Goal: Task Accomplishment & Management: Manage account settings

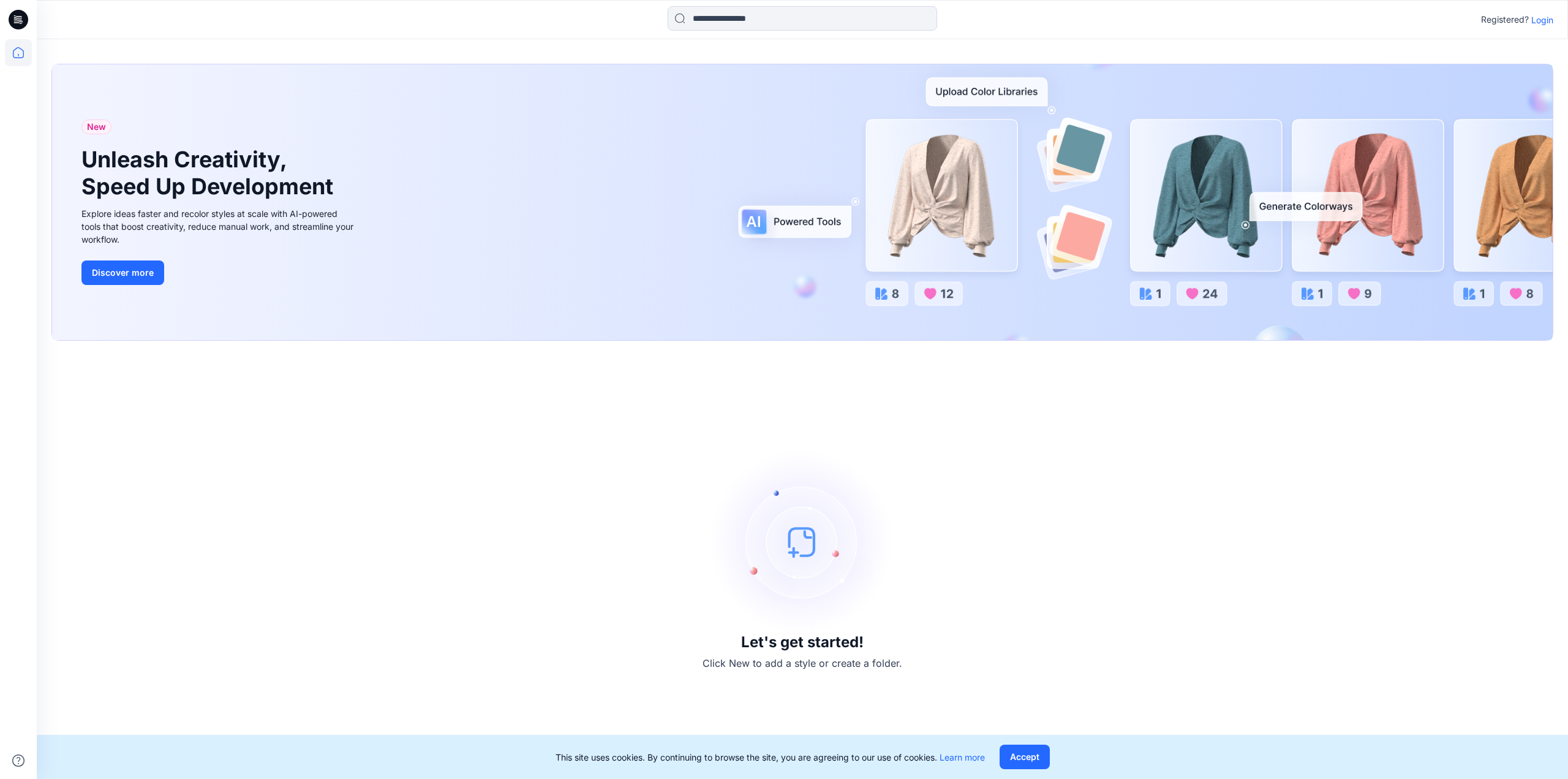
click at [1540, 18] on p "Login" at bounding box center [1542, 20] width 22 height 13
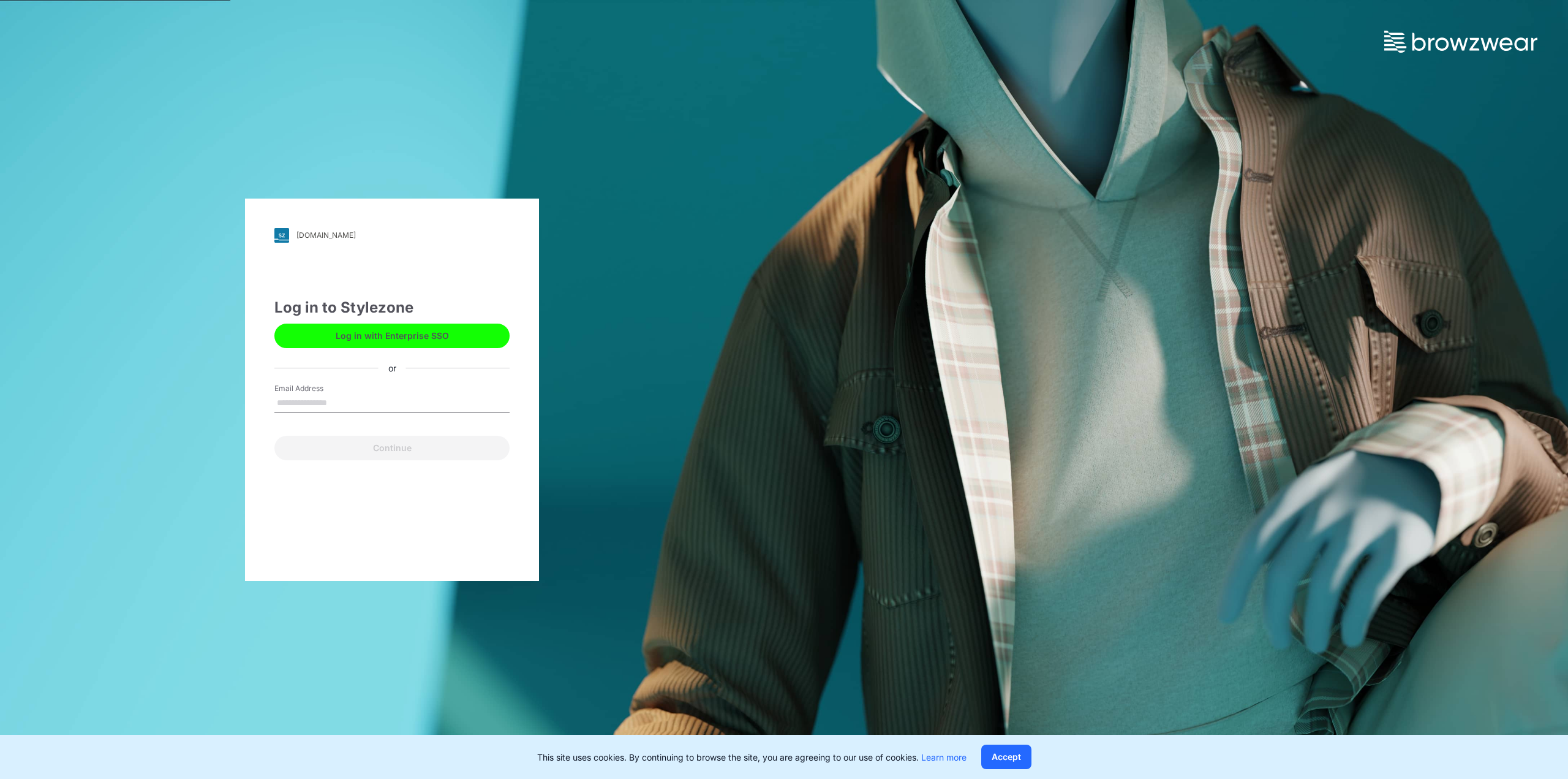
click at [399, 410] on input "Email Address" at bounding box center [391, 403] width 235 height 18
click at [391, 404] on input "Email Address" at bounding box center [391, 403] width 235 height 18
click at [310, 399] on input "Email Address" at bounding box center [391, 403] width 235 height 18
type input "**********"
click at [274, 435] on button "Continue" at bounding box center [391, 448] width 235 height 25
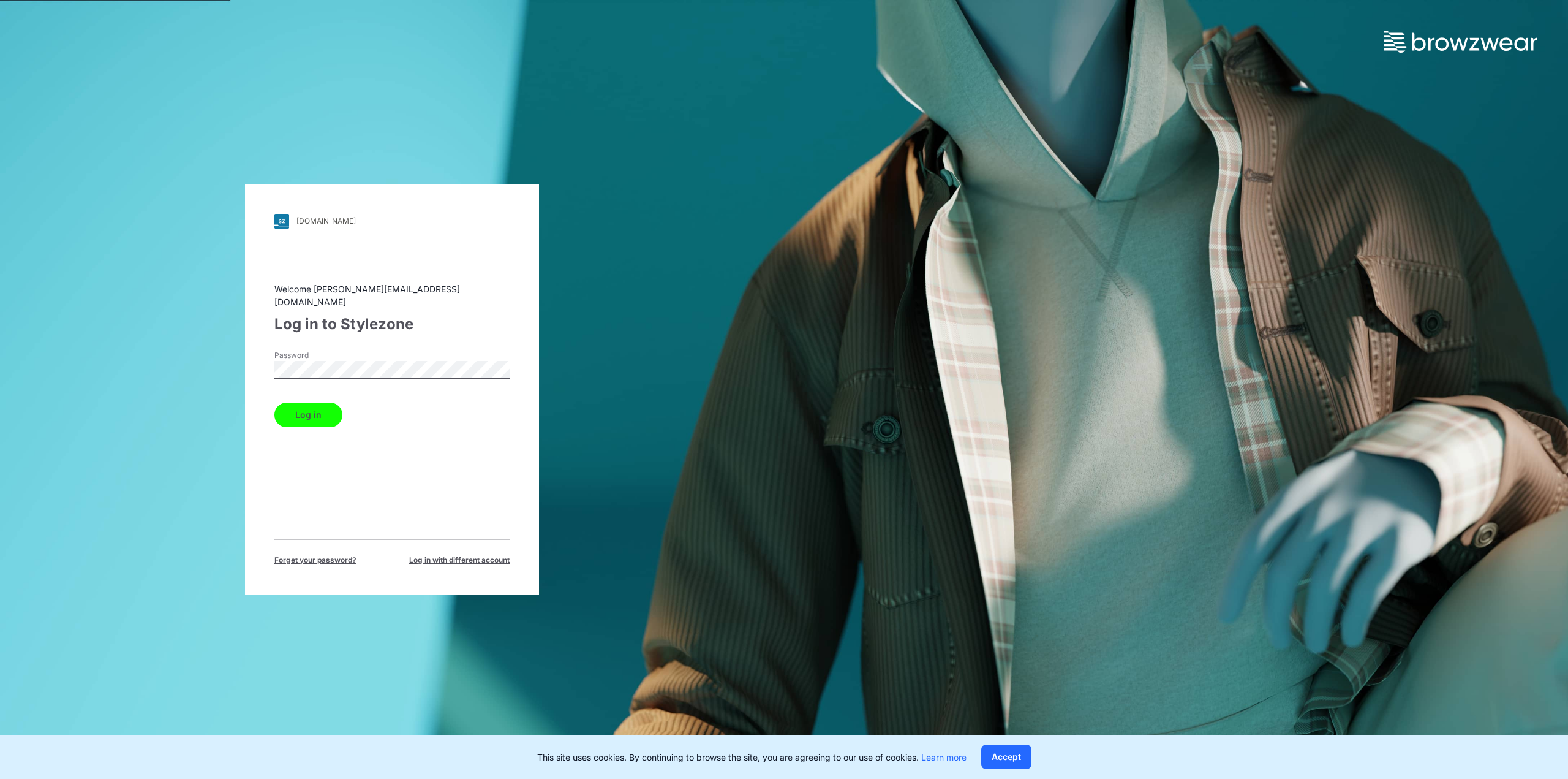
click at [274, 402] on button "Log in" at bounding box center [308, 415] width 68 height 25
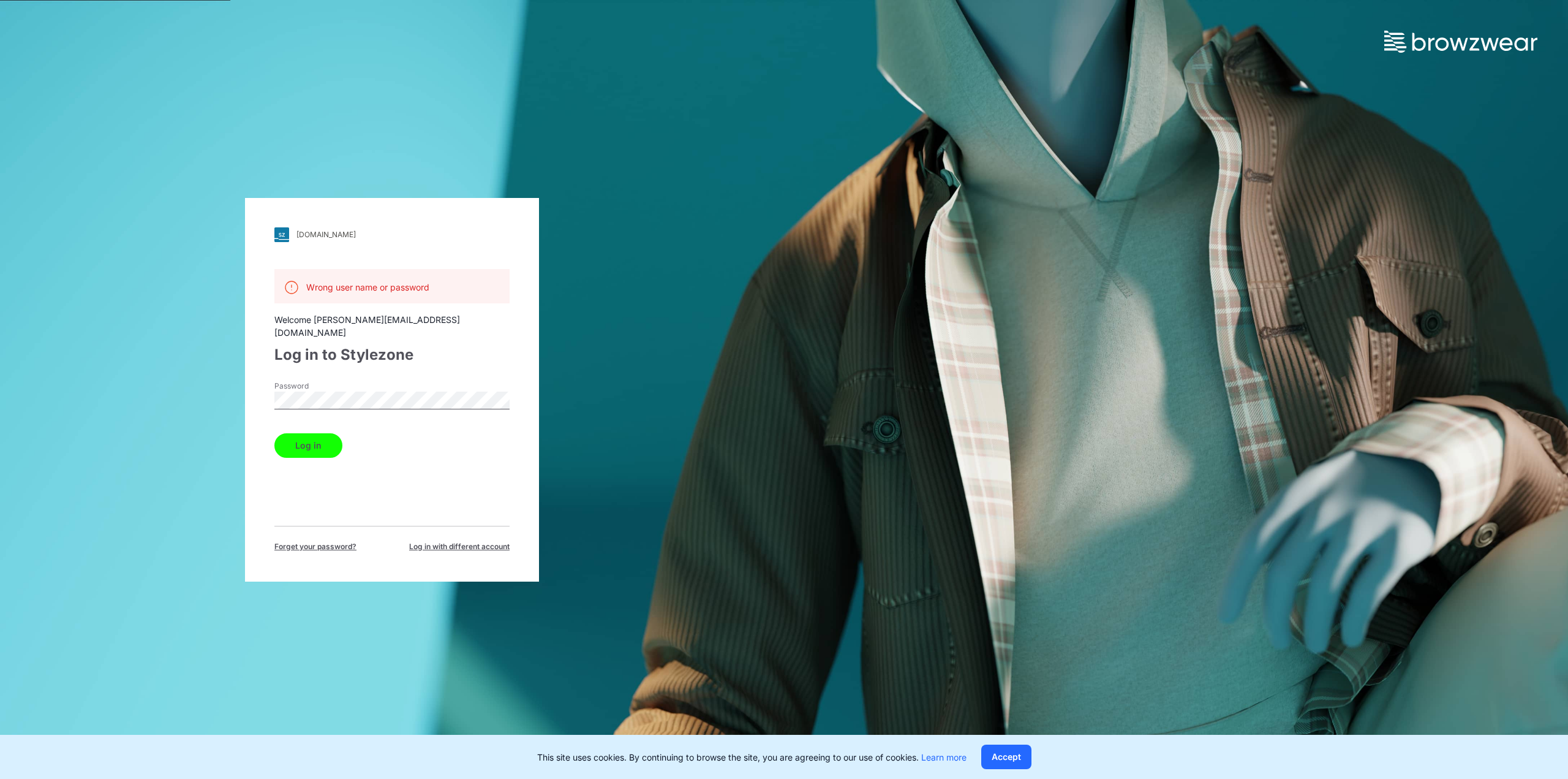
click at [274, 433] on button "Log in" at bounding box center [308, 445] width 68 height 25
click at [254, 396] on div "cscbrands.stylezone.com Loading... Wrong user name or password Welcome joey@tp-…" at bounding box center [391, 389] width 294 height 383
click at [304, 433] on button "Log in" at bounding box center [308, 445] width 68 height 25
click at [266, 392] on div "cscbrands.stylezone.com Loading... Wrong user name or password Welcome joey@tp-…" at bounding box center [391, 389] width 294 height 383
click at [323, 435] on button "Log in" at bounding box center [308, 445] width 68 height 25
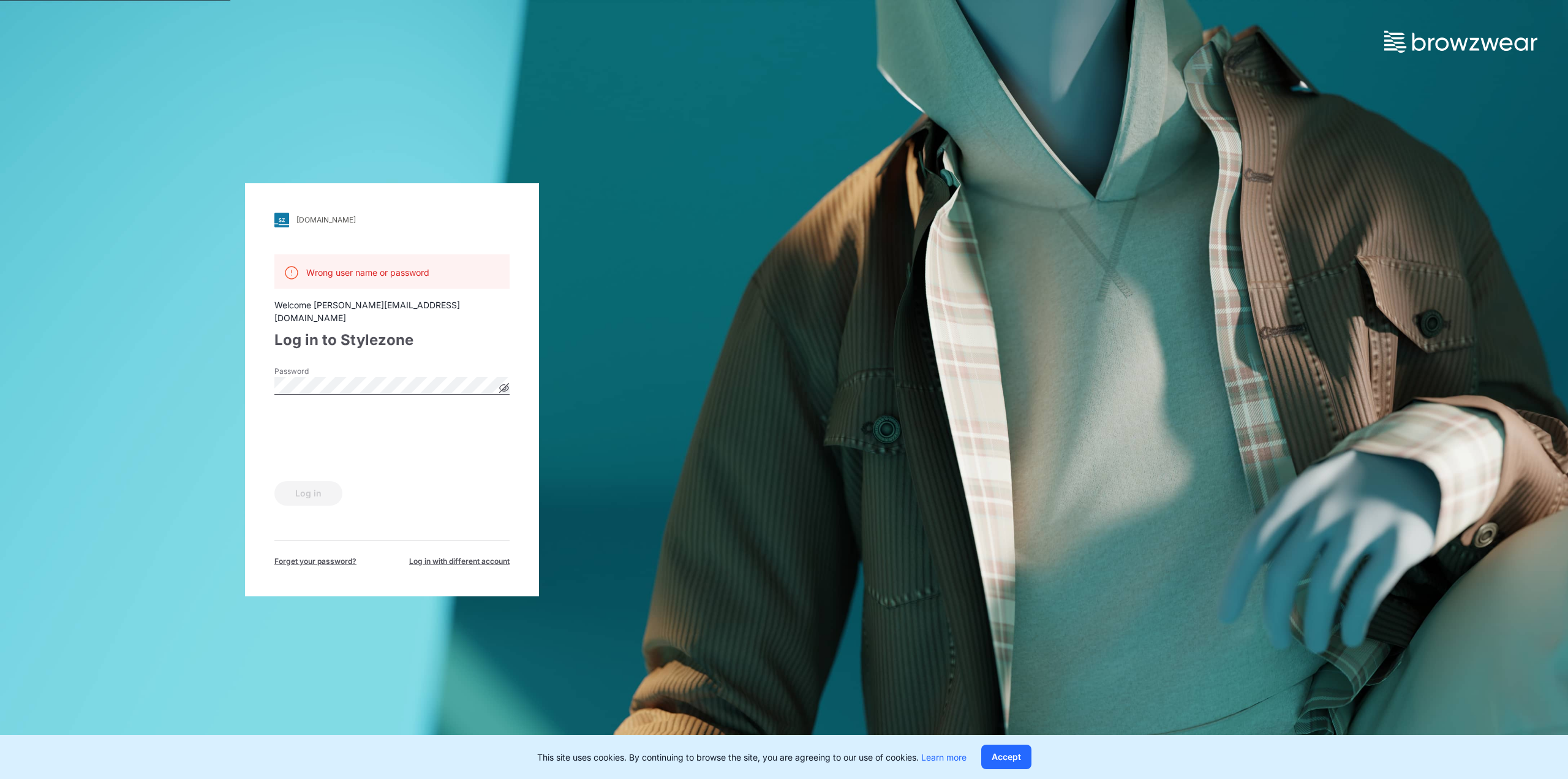
click at [504, 386] on icon at bounding box center [504, 387] width 3 height 3
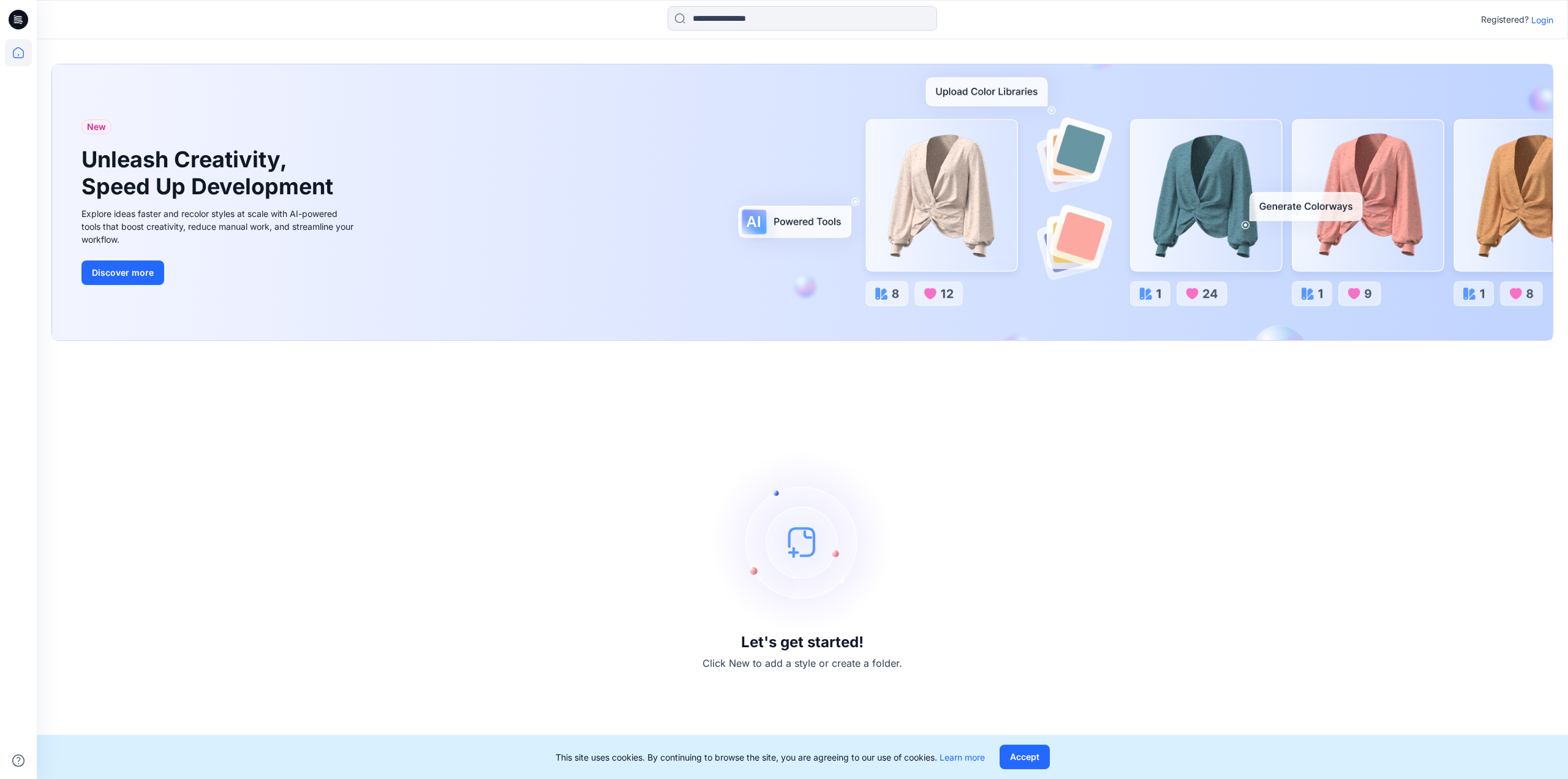
click at [1542, 23] on p "Login" at bounding box center [1542, 20] width 22 height 13
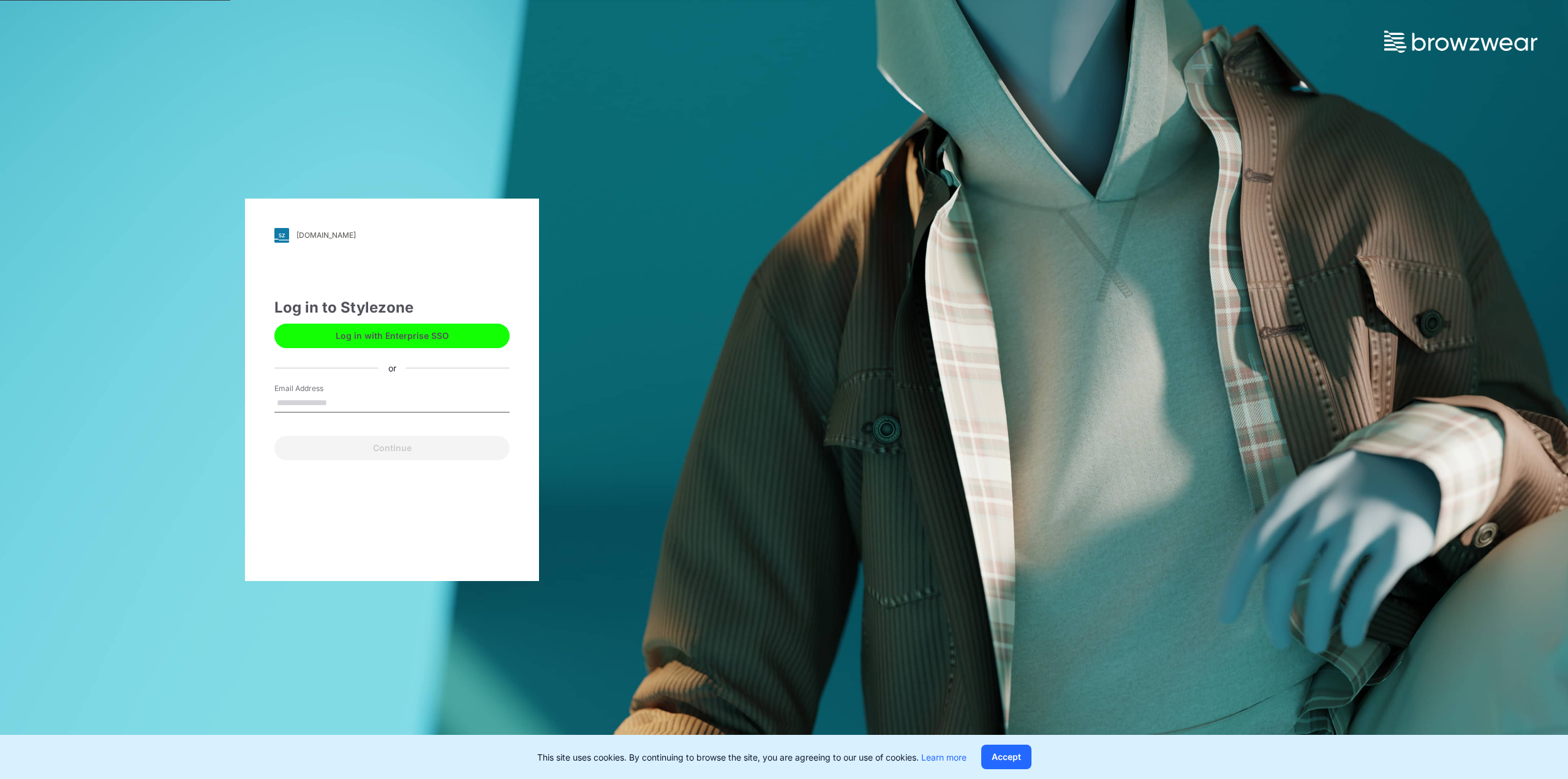
click at [349, 394] on input "Email Address" at bounding box center [391, 403] width 235 height 18
type input "**********"
click at [274, 435] on button "Continue" at bounding box center [391, 448] width 235 height 25
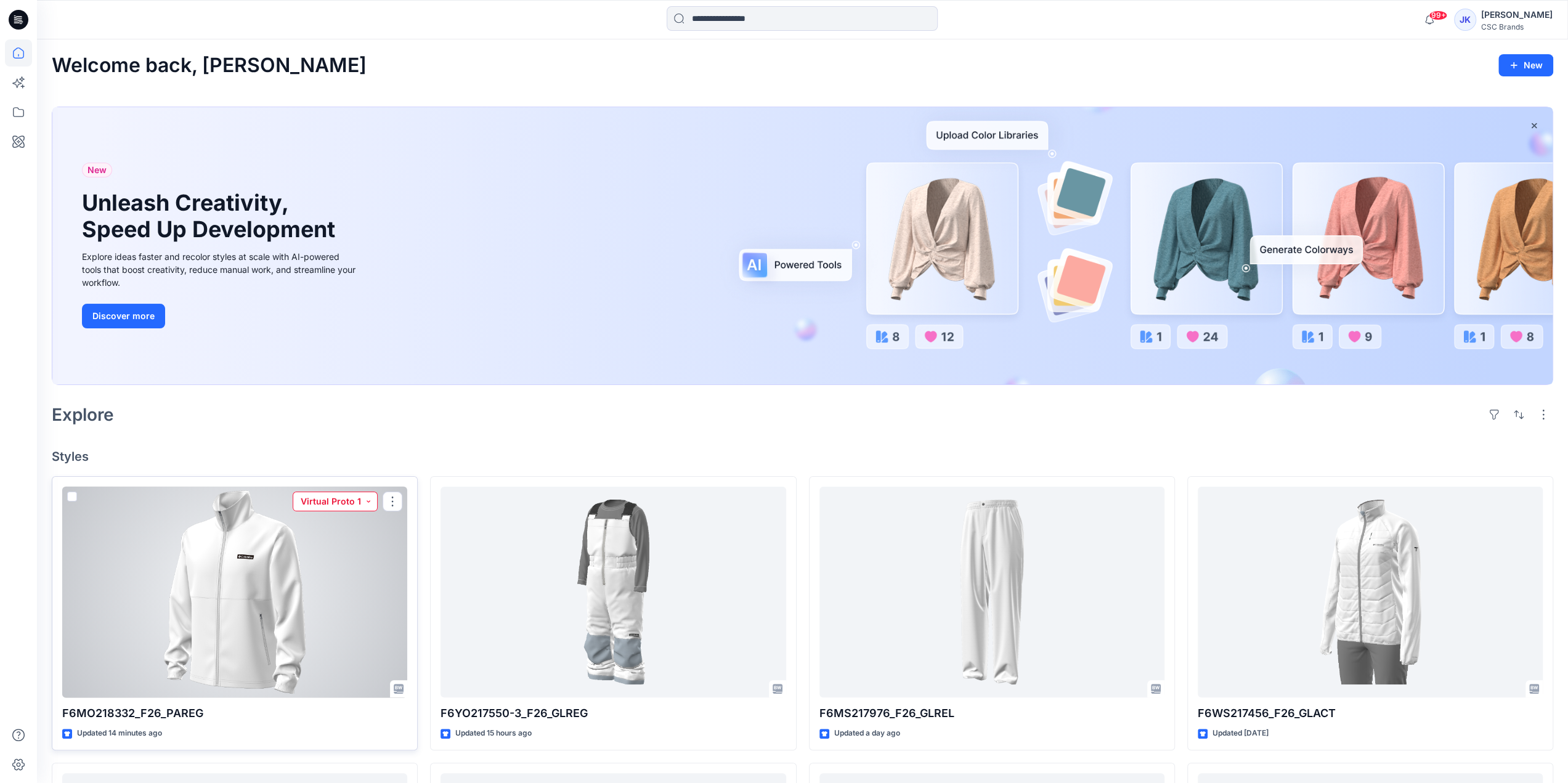
click at [345, 497] on button "Virtual Proto 1" at bounding box center [335, 501] width 85 height 20
click at [314, 644] on p "F/A Virtual" at bounding box center [312, 640] width 42 height 16
click at [247, 627] on div at bounding box center [235, 592] width 345 height 211
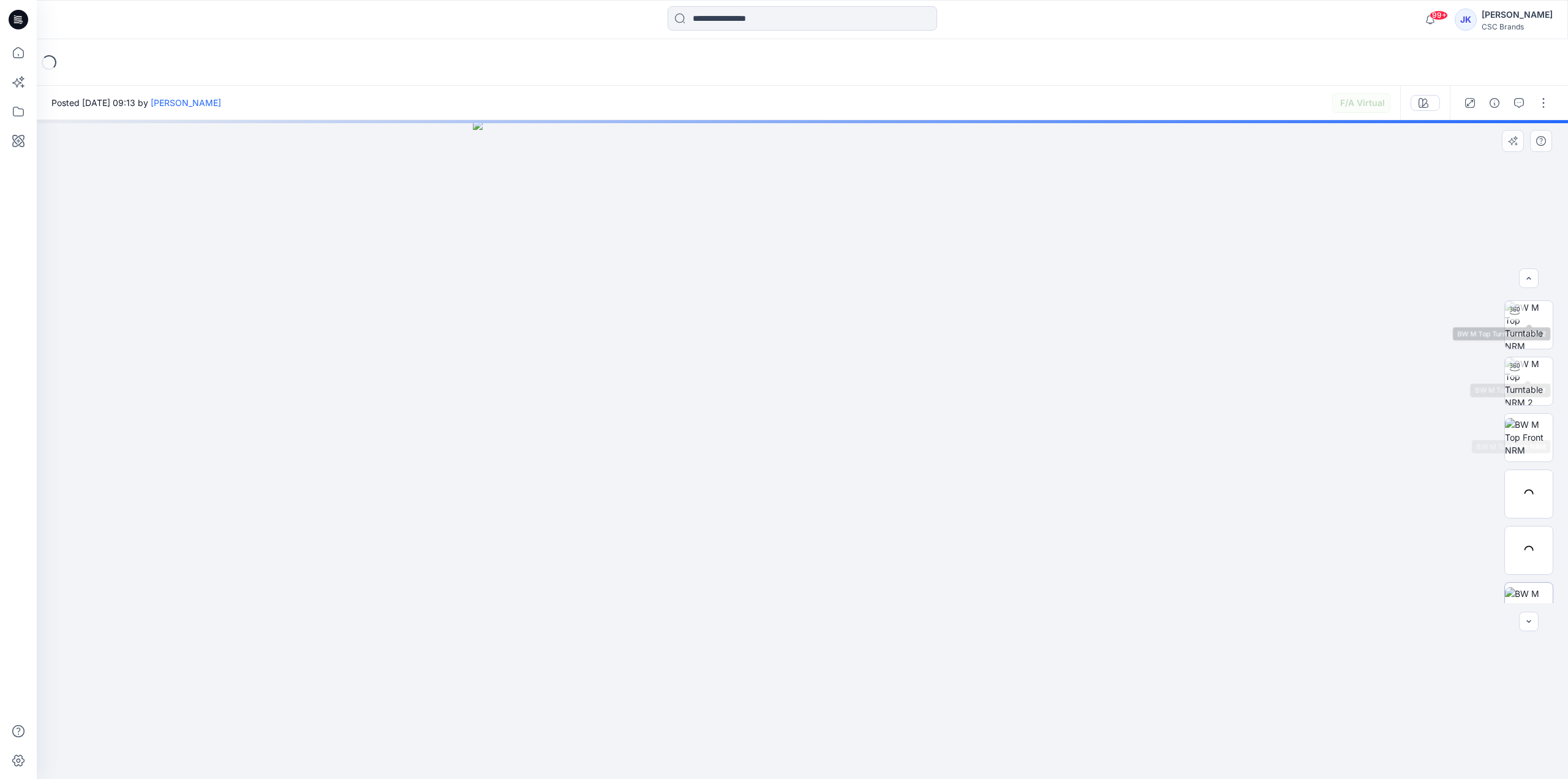
scroll to position [137, 0]
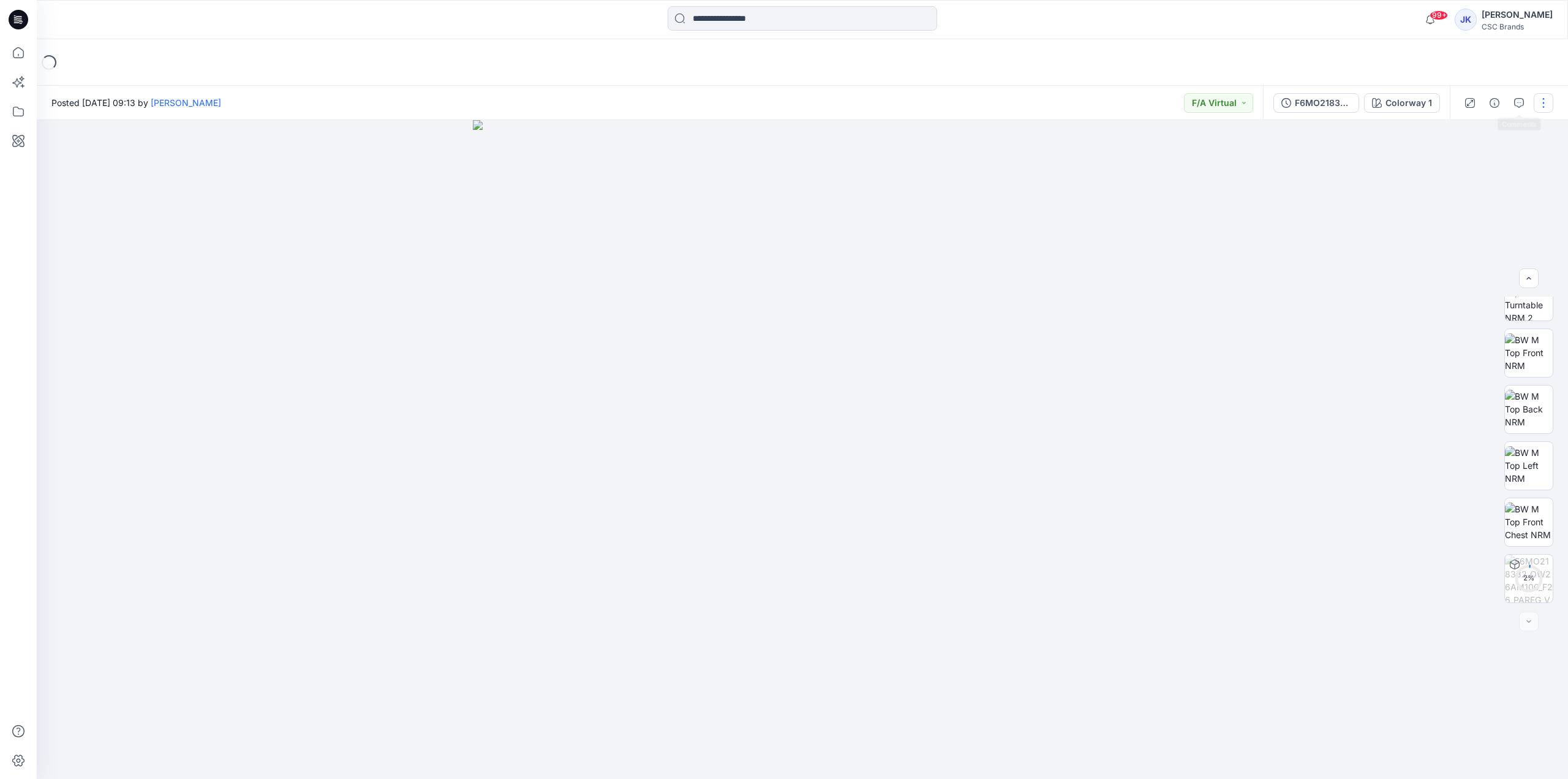
click at [1546, 104] on button "button" at bounding box center [1543, 103] width 20 height 20
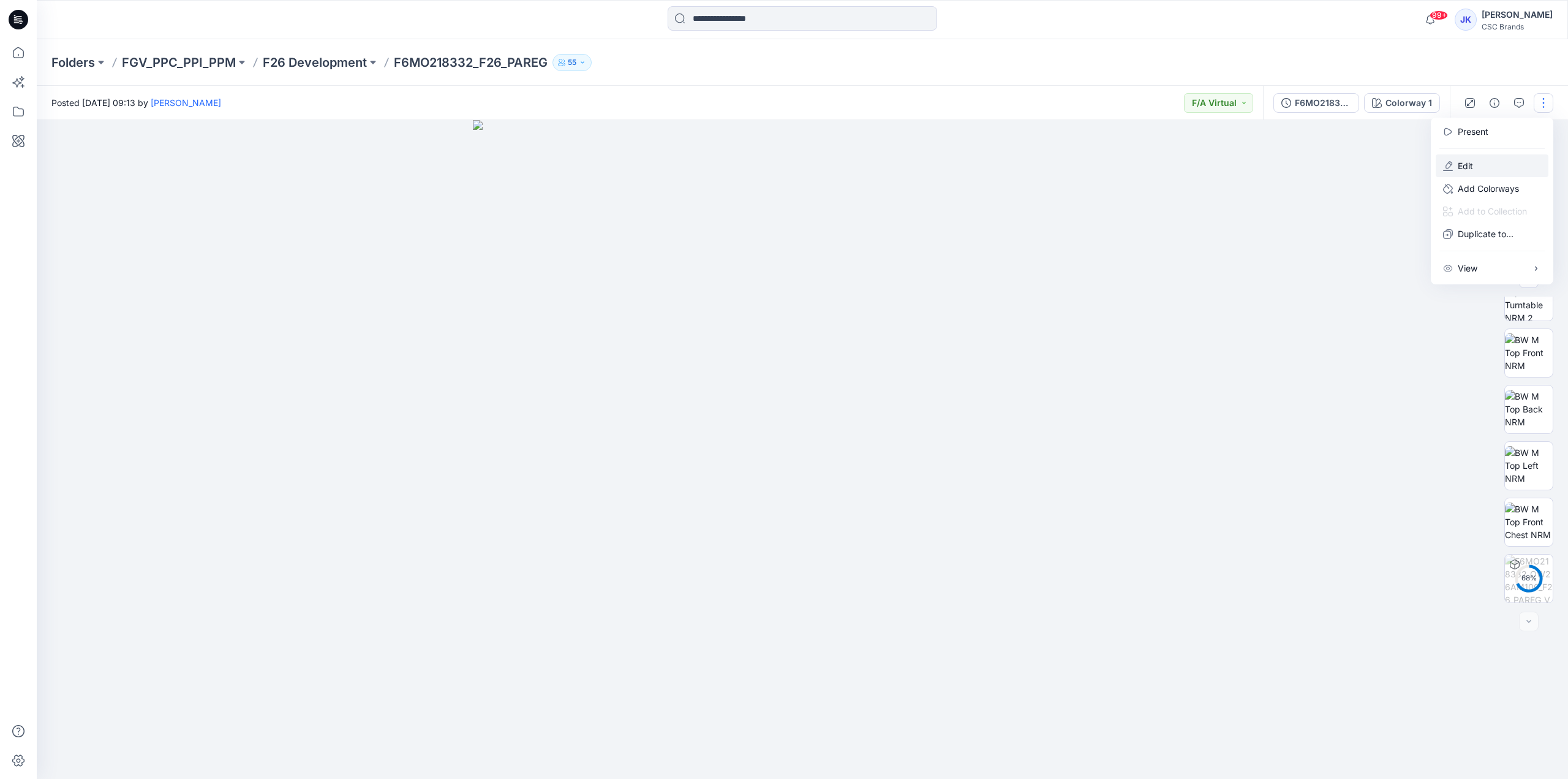
click at [1482, 167] on button "Edit" at bounding box center [1491, 166] width 113 height 23
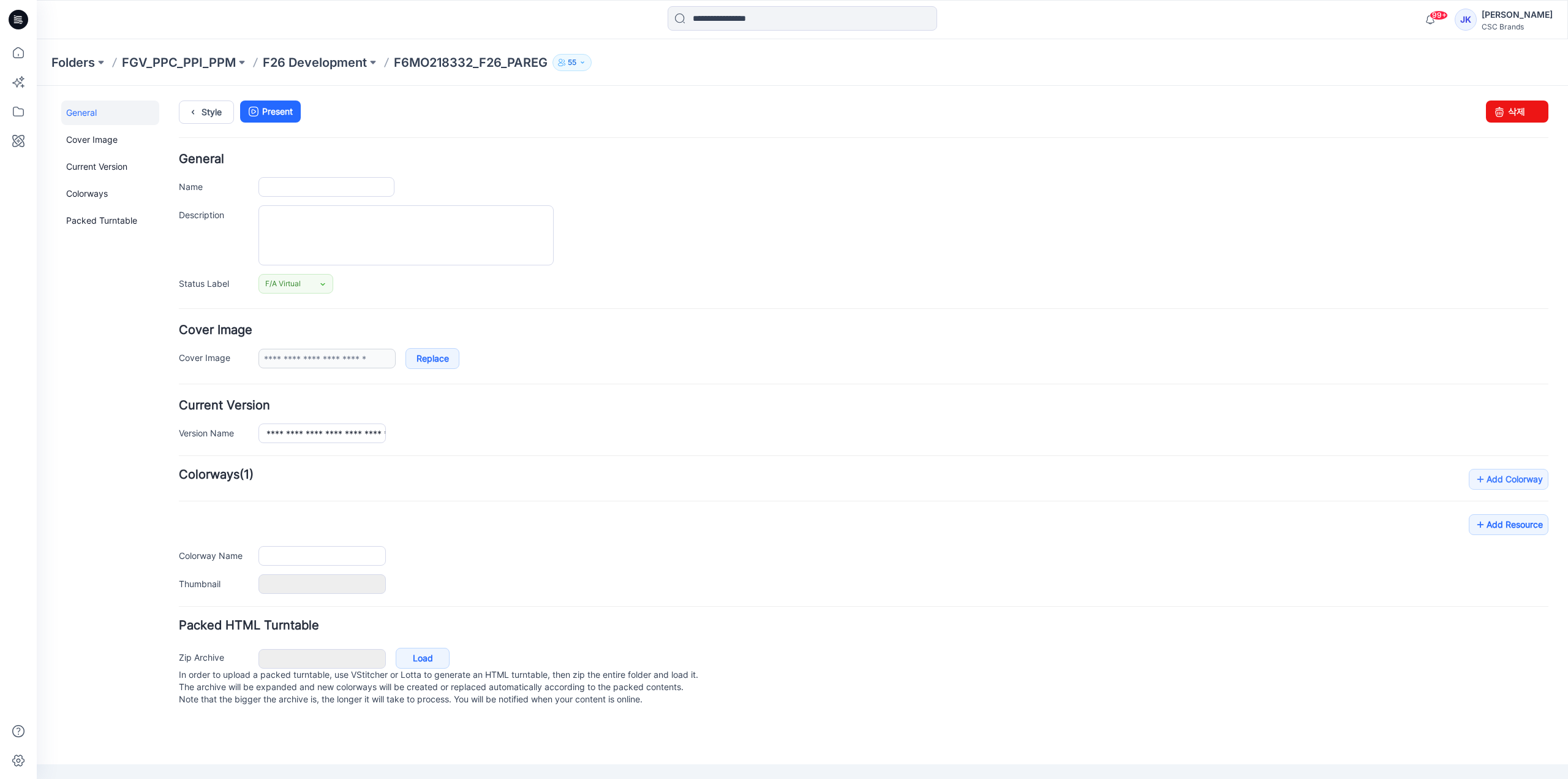
type input "**********"
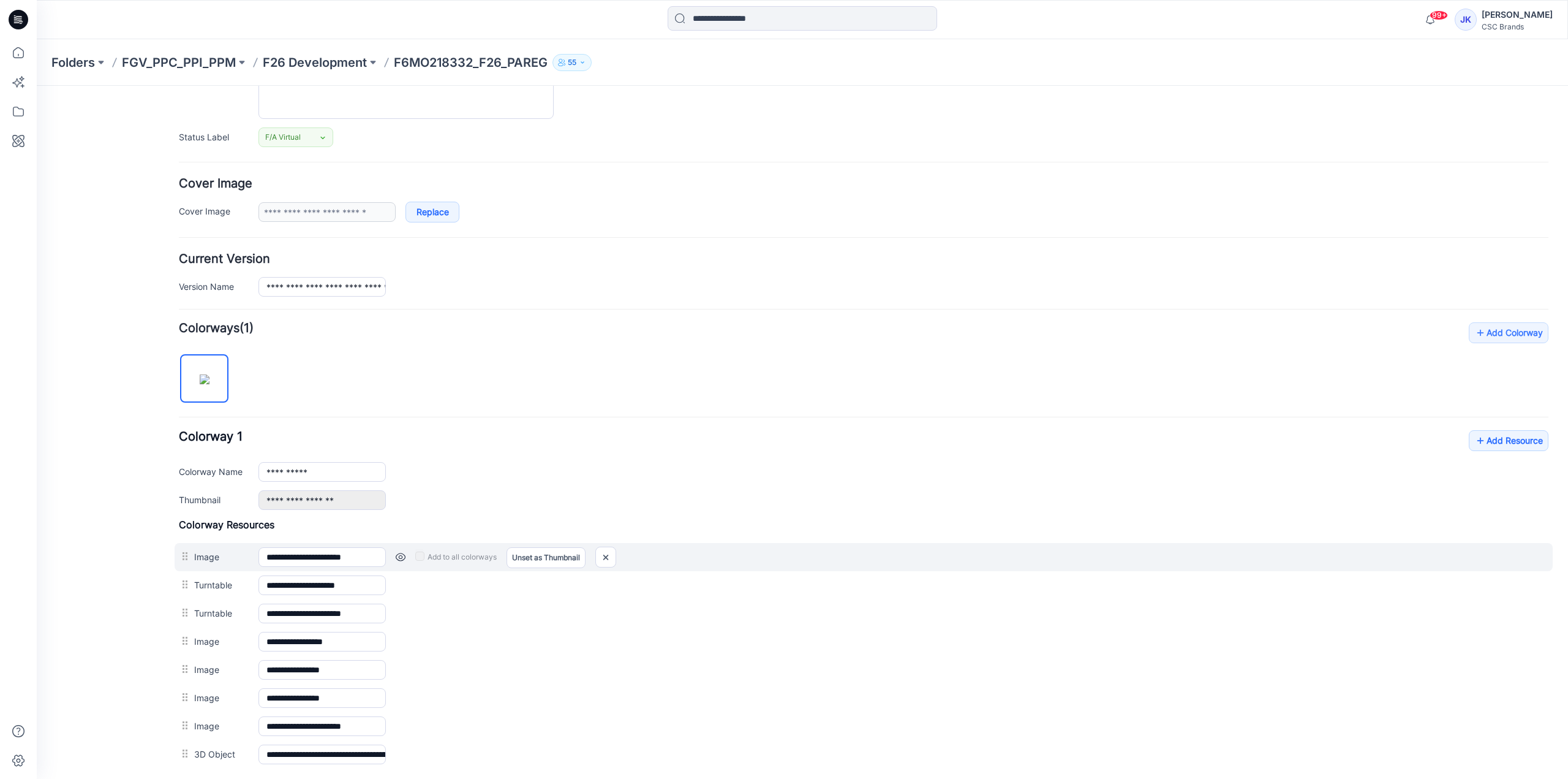
scroll to position [270, 0]
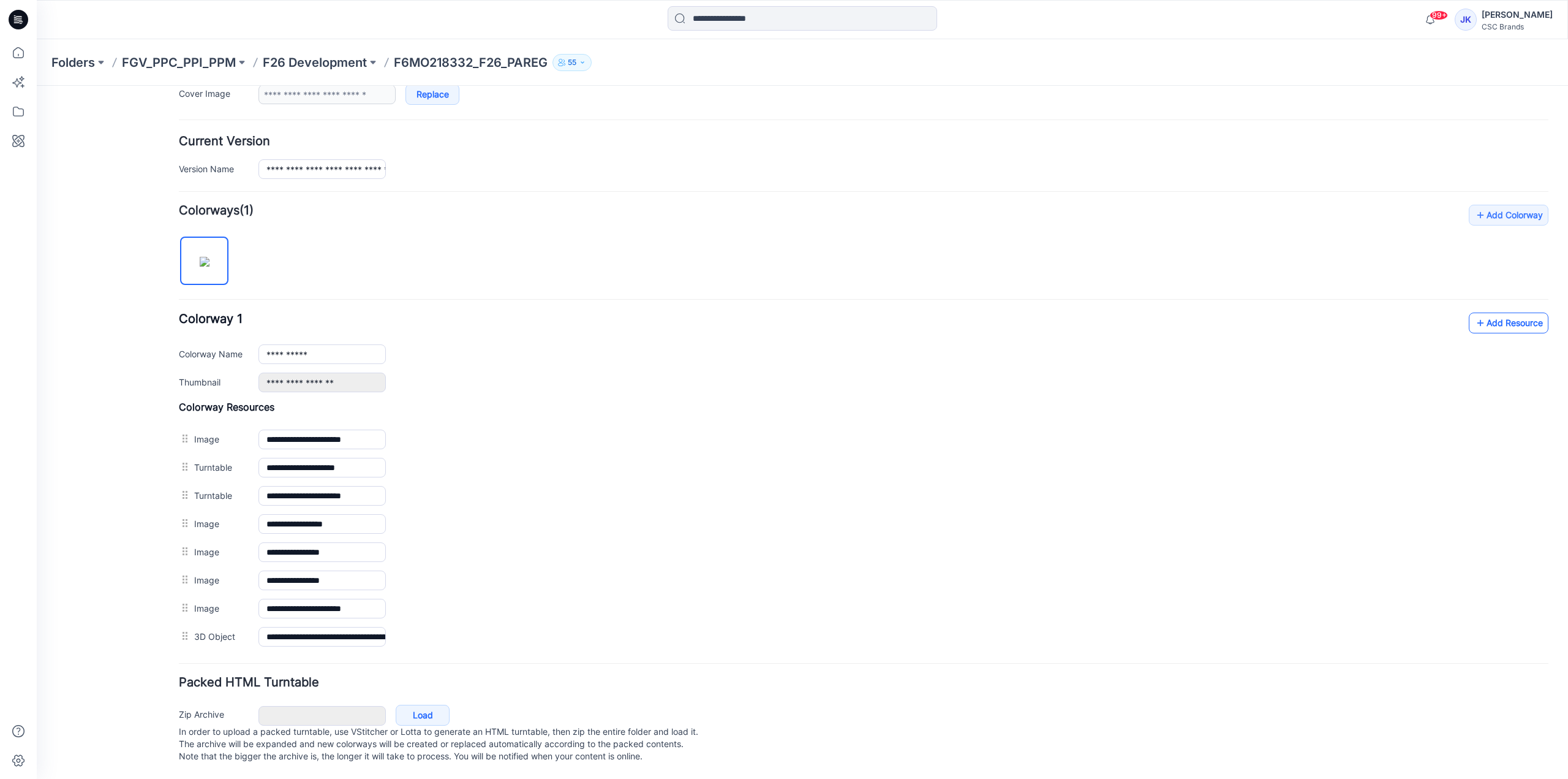
click at [1474, 313] on icon at bounding box center [1480, 323] width 12 height 20
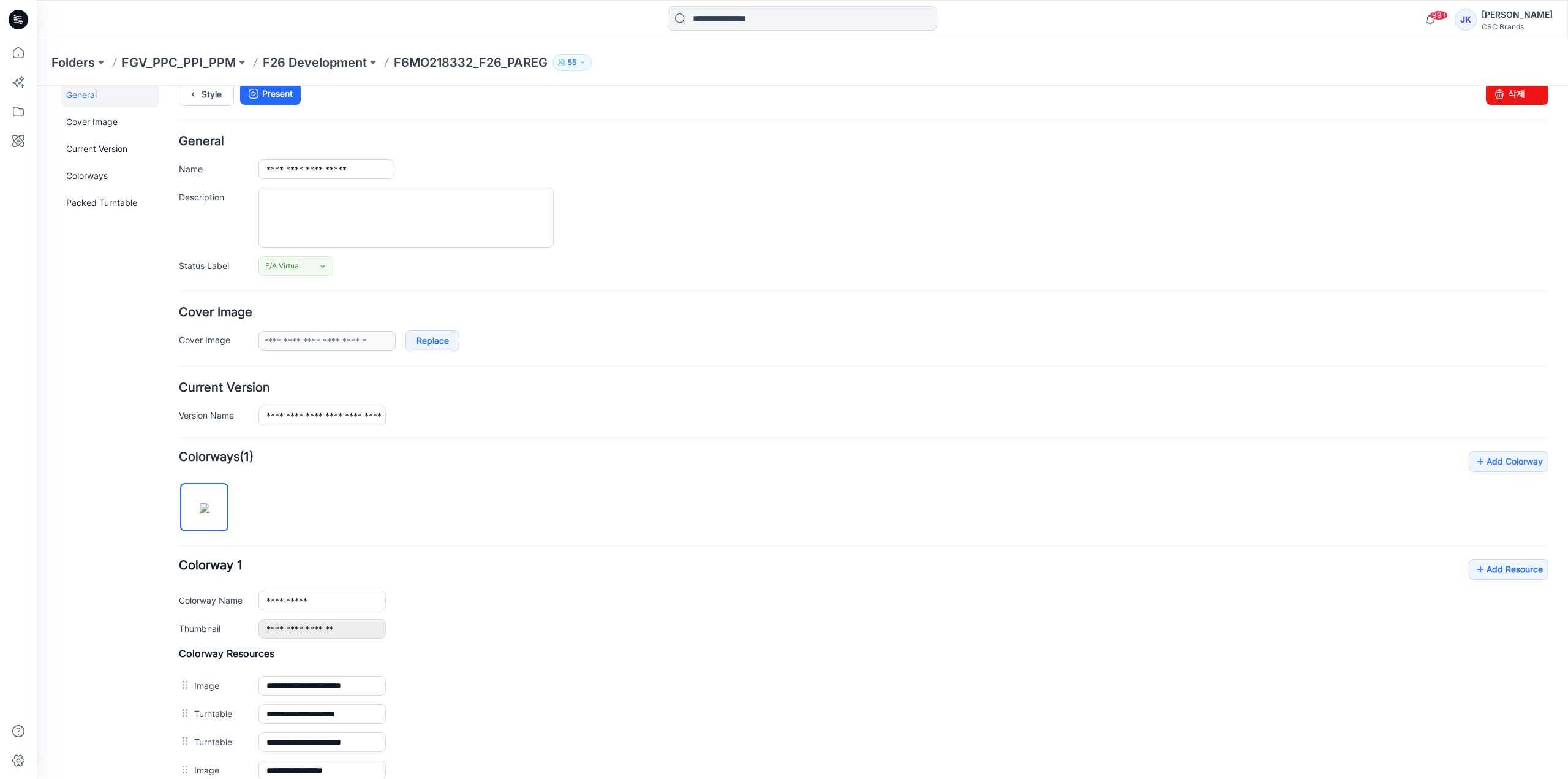
scroll to position [0, 0]
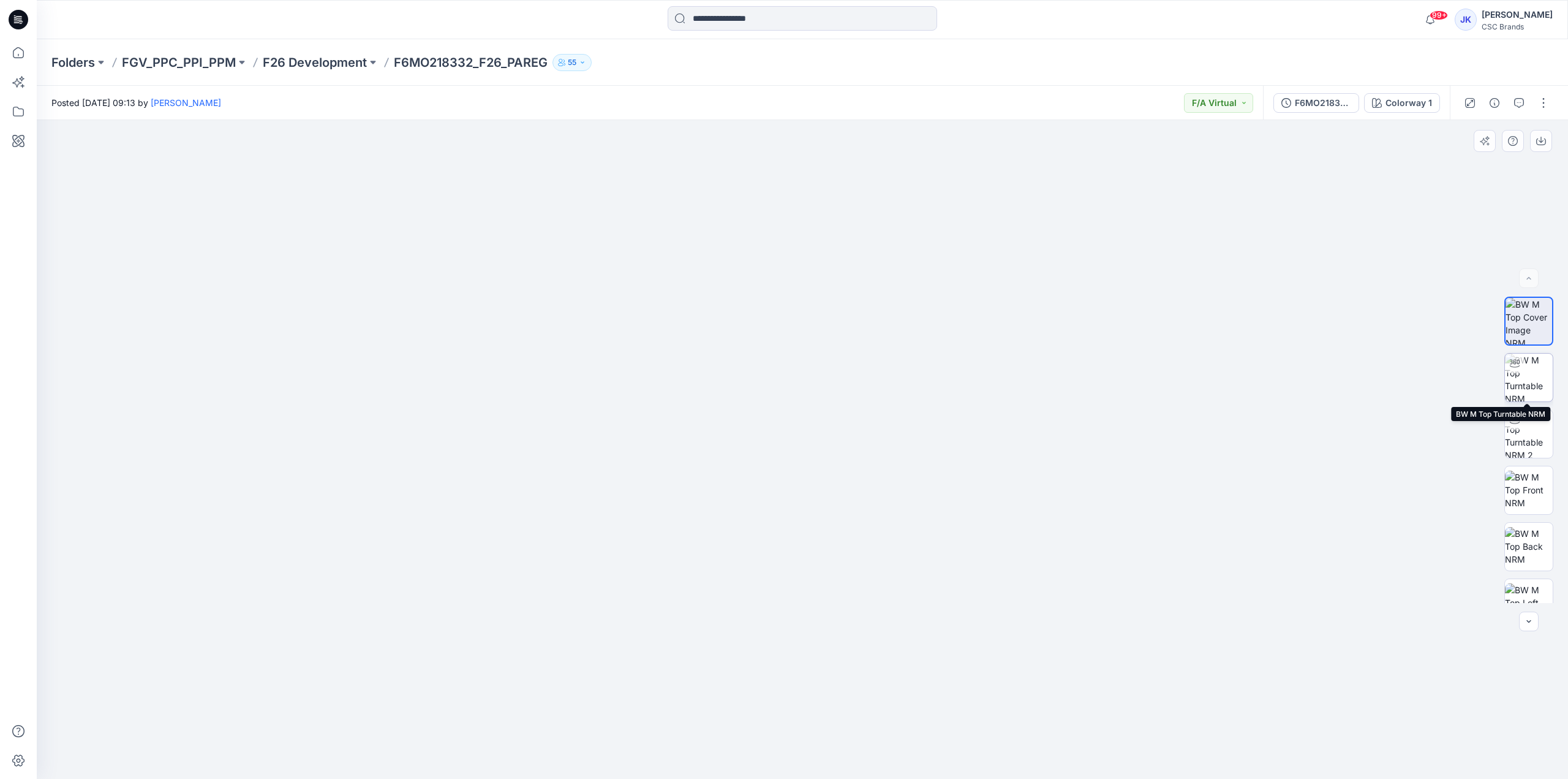
click at [1523, 371] on img at bounding box center [1528, 378] width 48 height 48
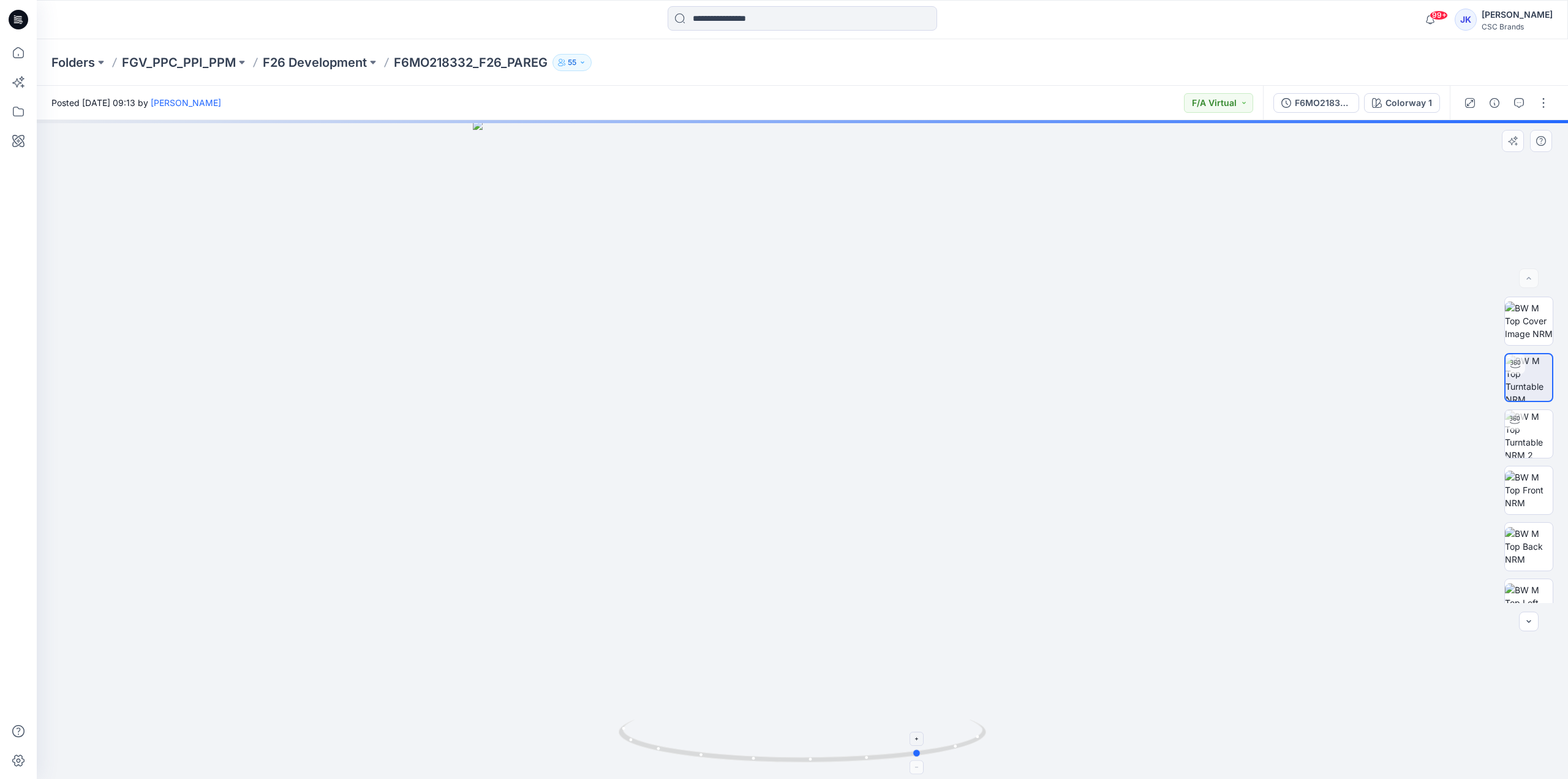
drag, startPoint x: 974, startPoint y: 741, endPoint x: 717, endPoint y: 757, distance: 257.5
click at [717, 757] on icon at bounding box center [804, 743] width 371 height 46
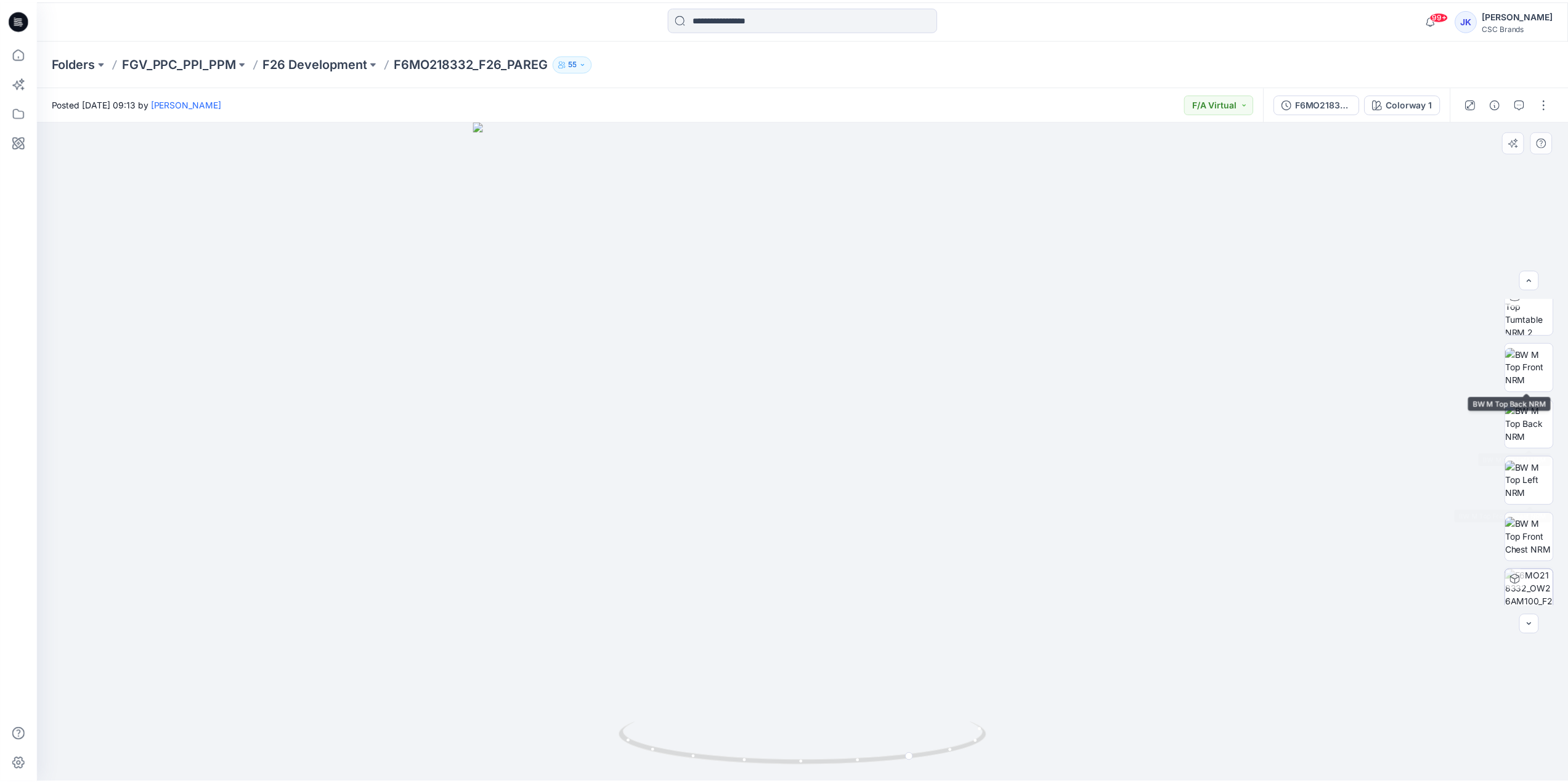
scroll to position [195, 0]
click at [334, 60] on p "F26 Development" at bounding box center [317, 62] width 104 height 17
